Goal: Task Accomplishment & Management: Use online tool/utility

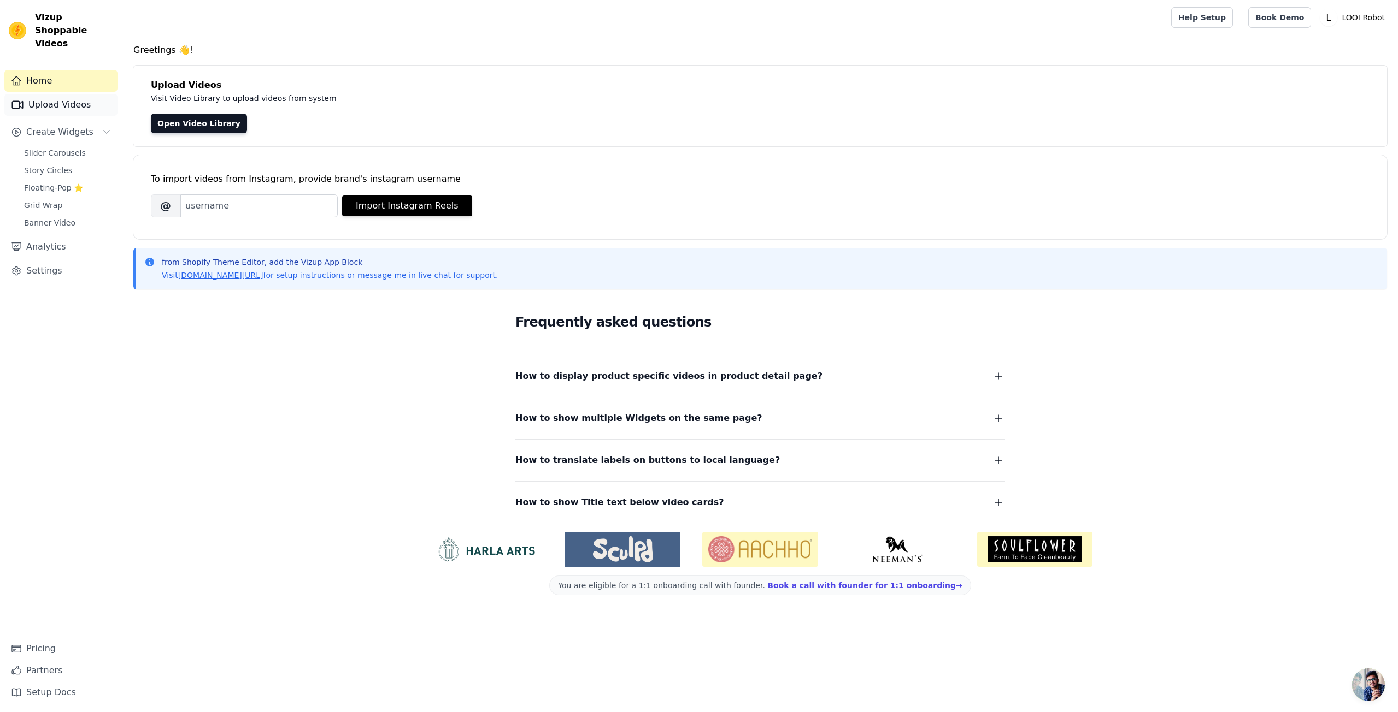
click at [45, 94] on link "Upload Videos" at bounding box center [60, 105] width 113 height 22
click at [52, 94] on link "Upload Videos" at bounding box center [60, 105] width 113 height 22
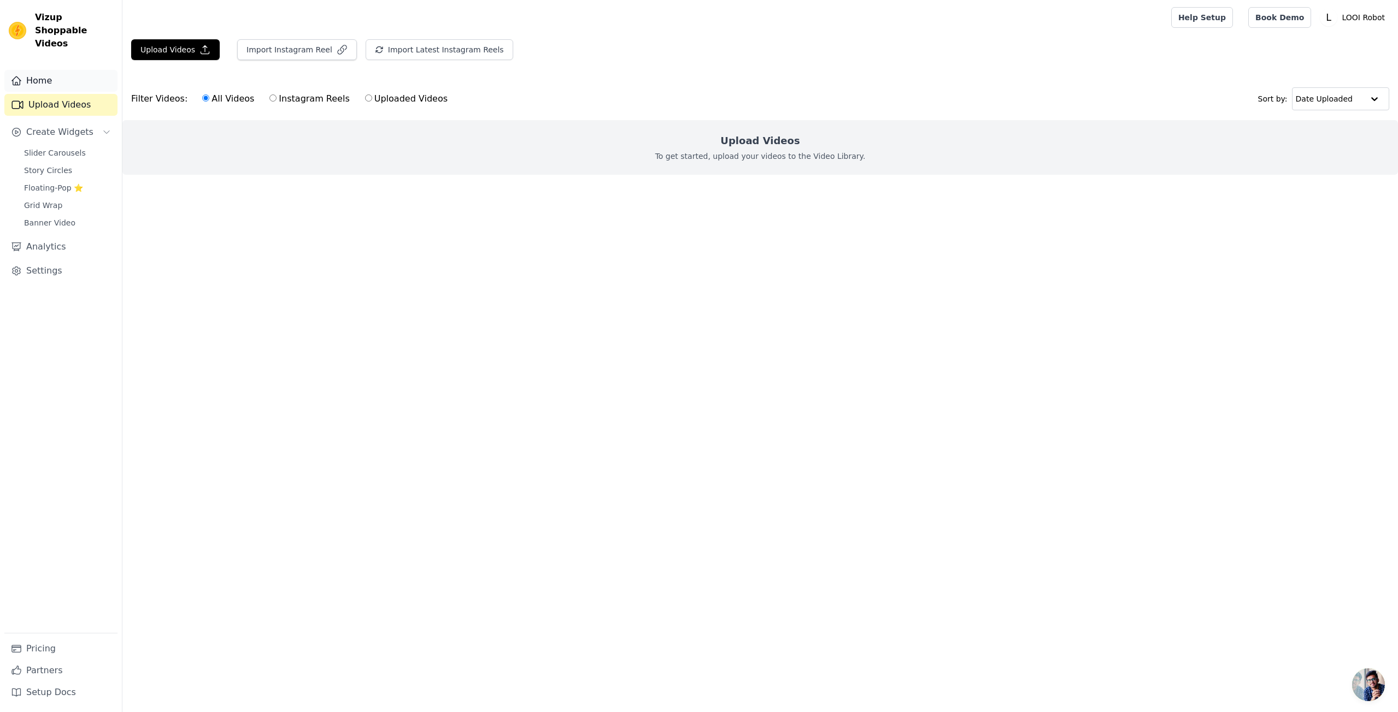
click at [58, 76] on link "Home" at bounding box center [60, 81] width 113 height 22
